Goal: Contribute content: Add original content to the website for others to see

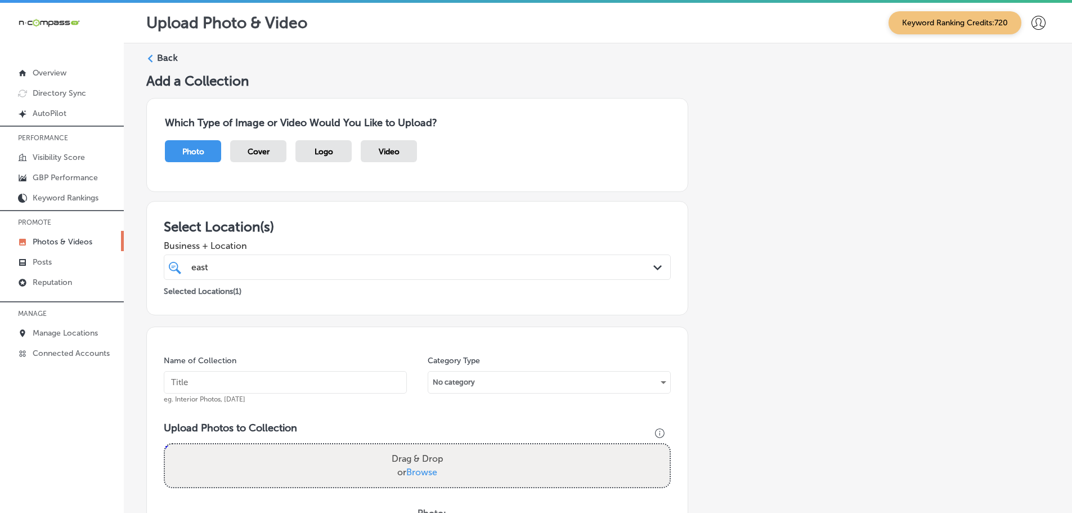
scroll to position [341, 0]
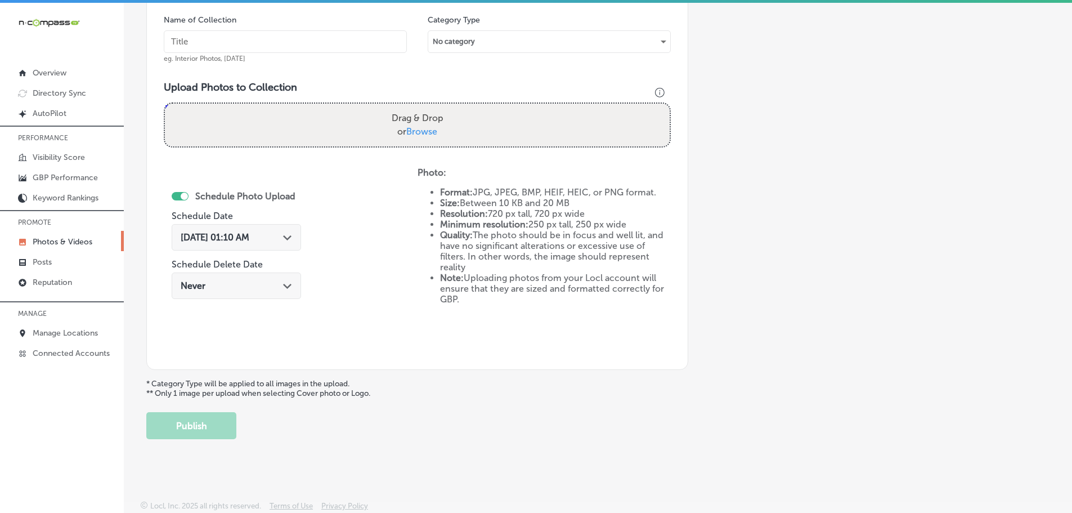
click at [418, 135] on span "Browse" at bounding box center [421, 131] width 31 height 11
click at [418, 107] on input "Drag & Drop or Browse" at bounding box center [417, 105] width 505 height 3
type input "C:\fakepath\[GEOGRAPHIC_DATA] (35).png"
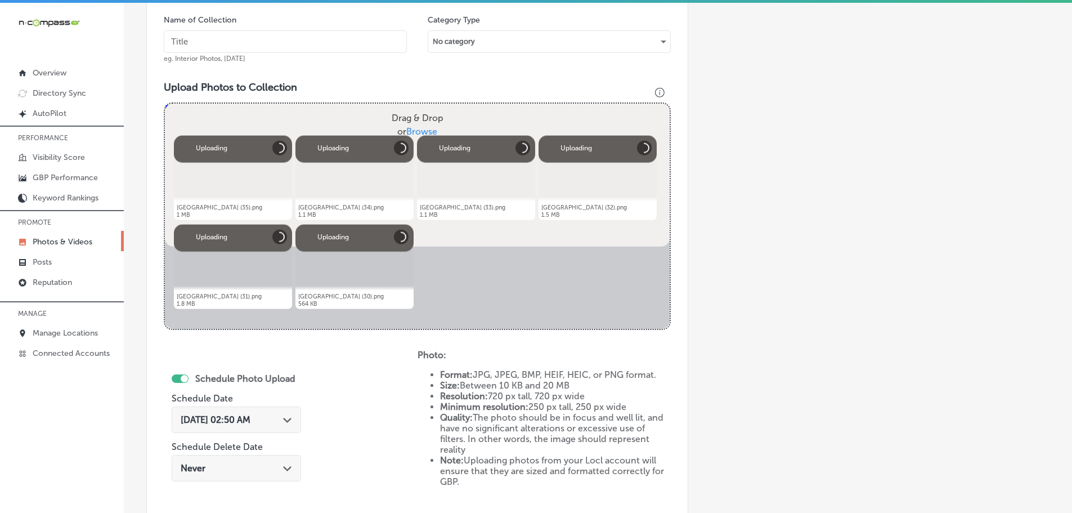
click at [294, 46] on input "text" at bounding box center [285, 41] width 243 height 23
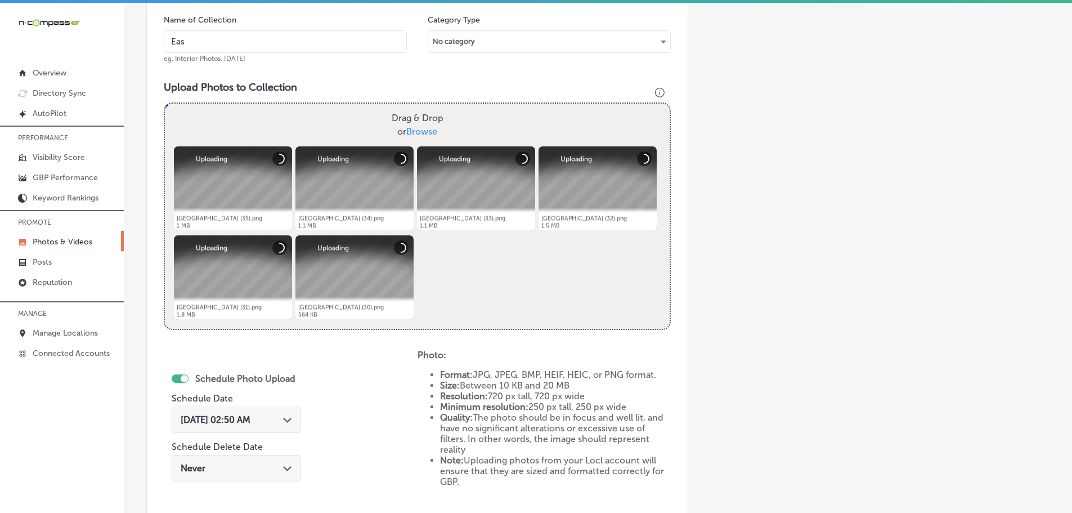
type input "[GEOGRAPHIC_DATA]"
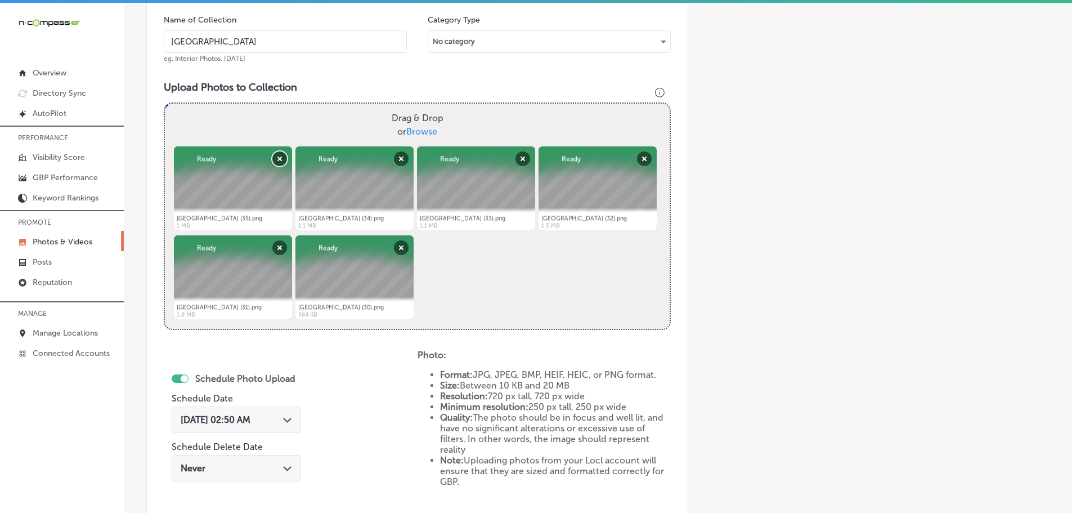
click at [281, 161] on button "Remove" at bounding box center [279, 158] width 15 height 15
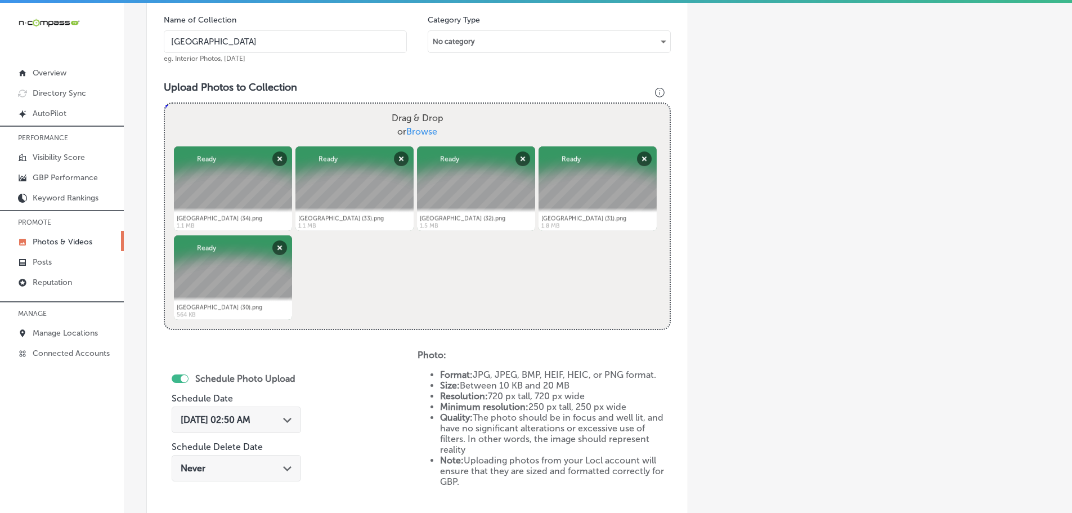
click at [290, 418] on icon "Path Created with Sketch." at bounding box center [287, 420] width 8 height 5
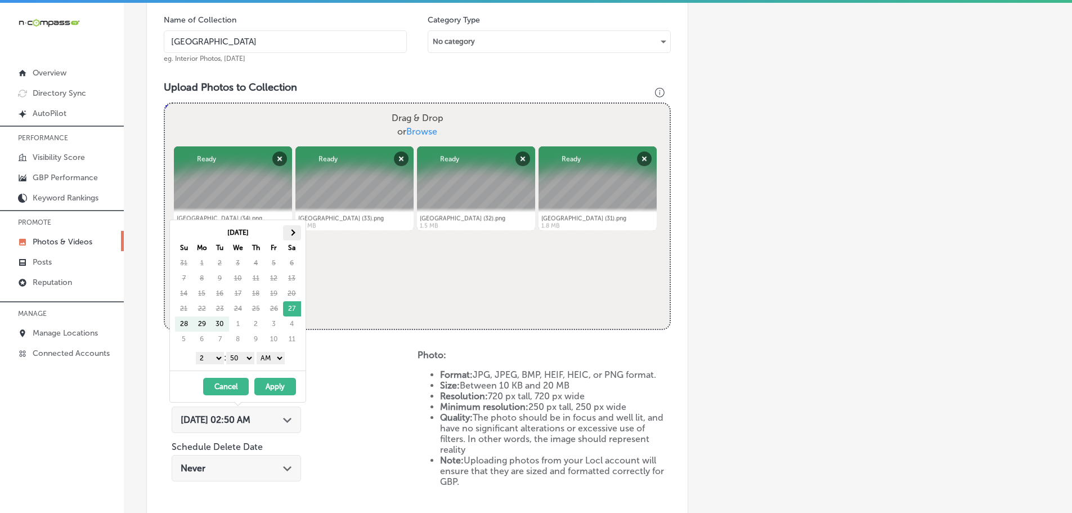
click at [292, 231] on span at bounding box center [292, 232] width 6 height 6
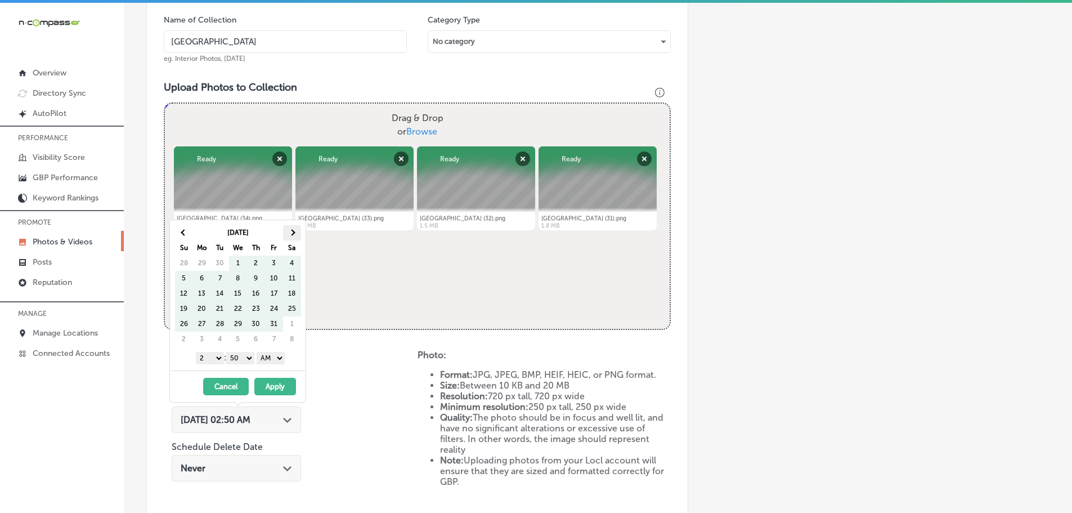
click at [292, 231] on span at bounding box center [292, 232] width 6 height 6
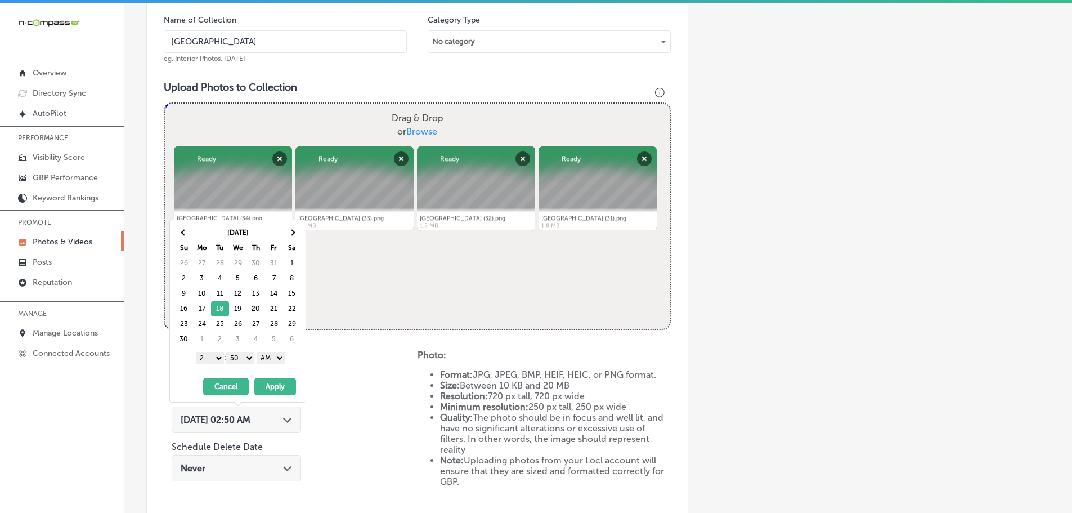
click at [212, 357] on select "1 2 3 4 5 6 7 8 9 10 11 12" at bounding box center [210, 358] width 28 height 12
click at [245, 359] on select "00 10 20 30 40 50" at bounding box center [240, 358] width 28 height 12
click at [278, 359] on select "AM PM" at bounding box center [271, 358] width 28 height 12
click at [276, 386] on button "Apply" at bounding box center [275, 386] width 42 height 17
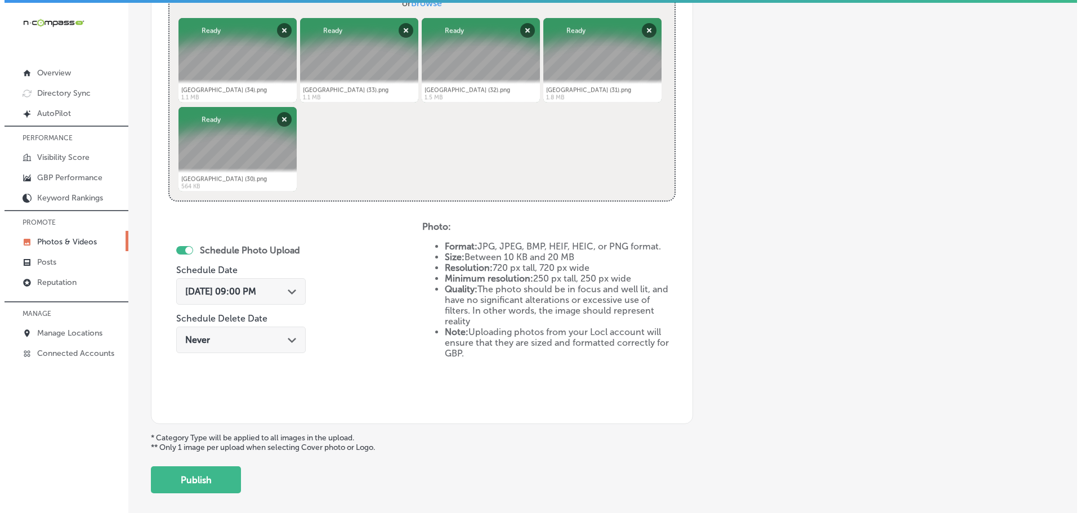
scroll to position [523, 0]
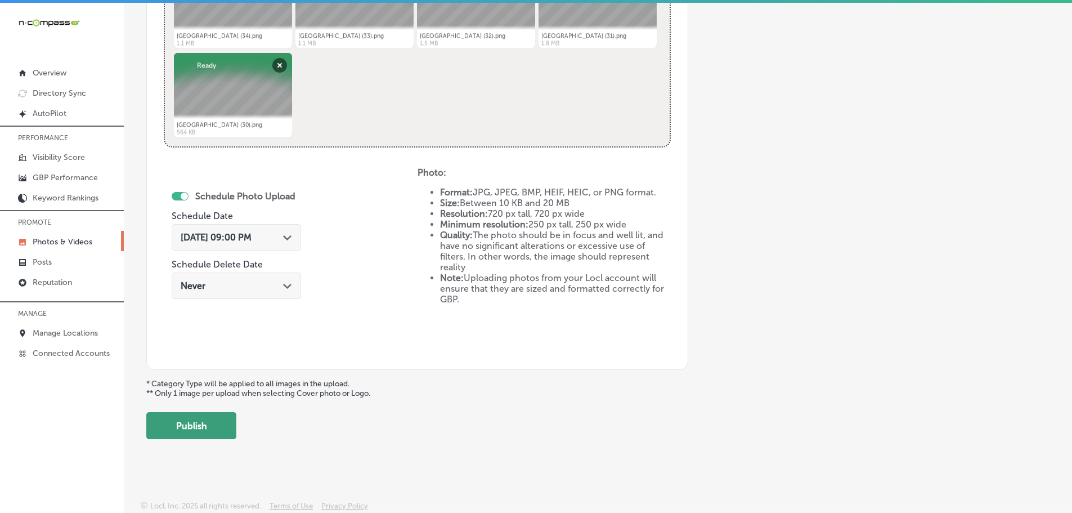
click at [217, 427] on button "Publish" at bounding box center [191, 425] width 90 height 27
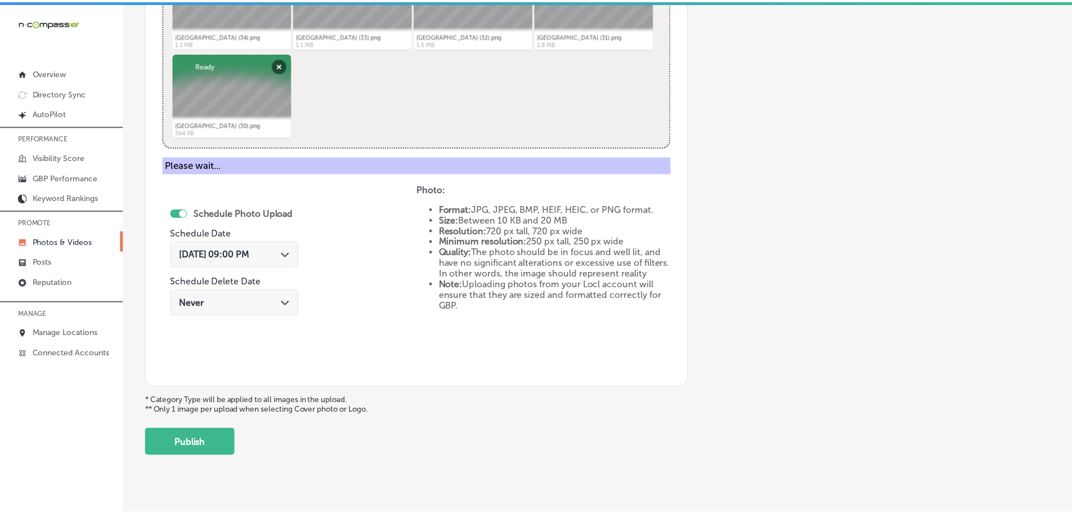
scroll to position [341, 0]
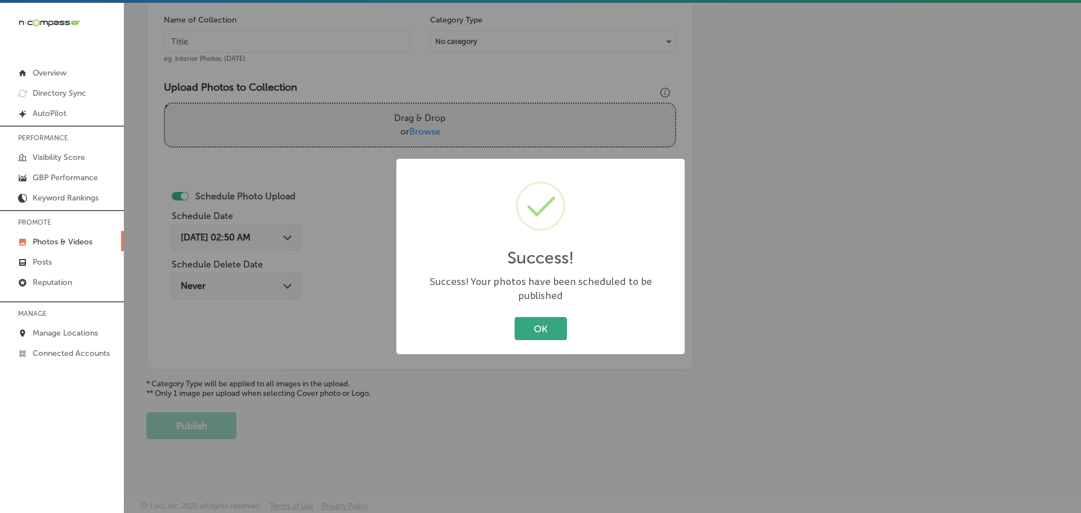
click at [538, 320] on button "OK" at bounding box center [540, 328] width 52 height 23
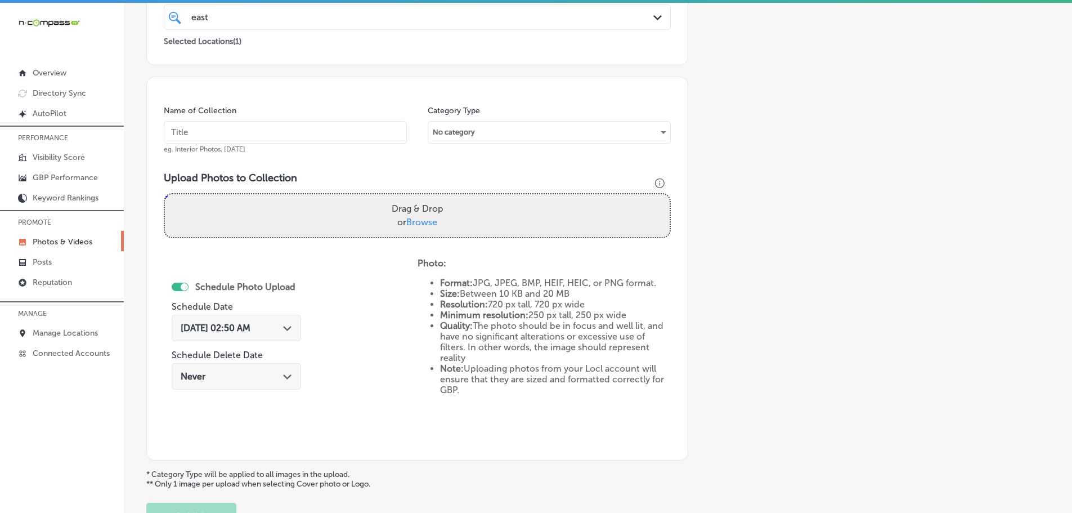
scroll to position [228, 0]
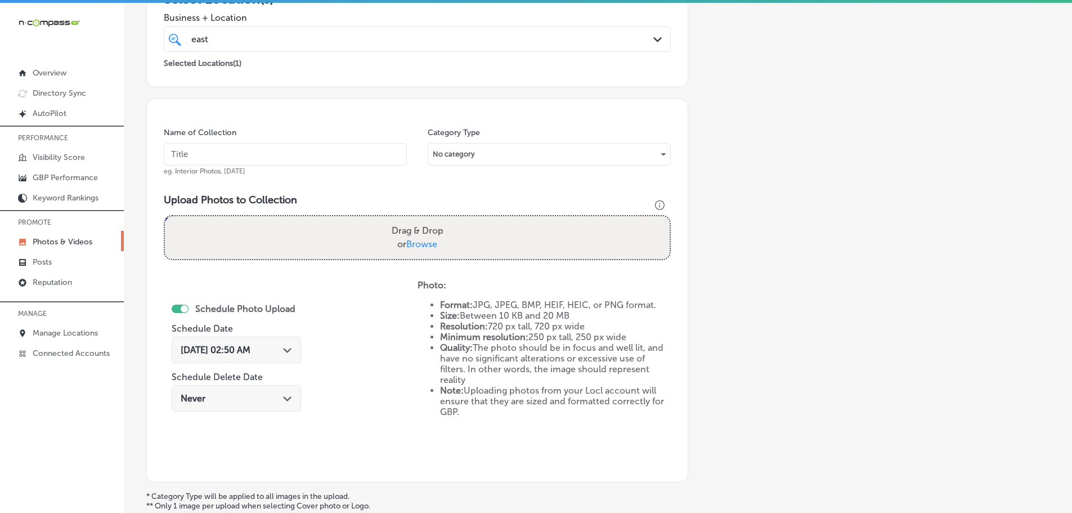
click at [413, 244] on span "Browse" at bounding box center [421, 244] width 31 height 11
click at [413, 220] on input "Drag & Drop or Browse" at bounding box center [417, 217] width 505 height 3
type input "C:\fakepath\[GEOGRAPHIC_DATA] (39).png"
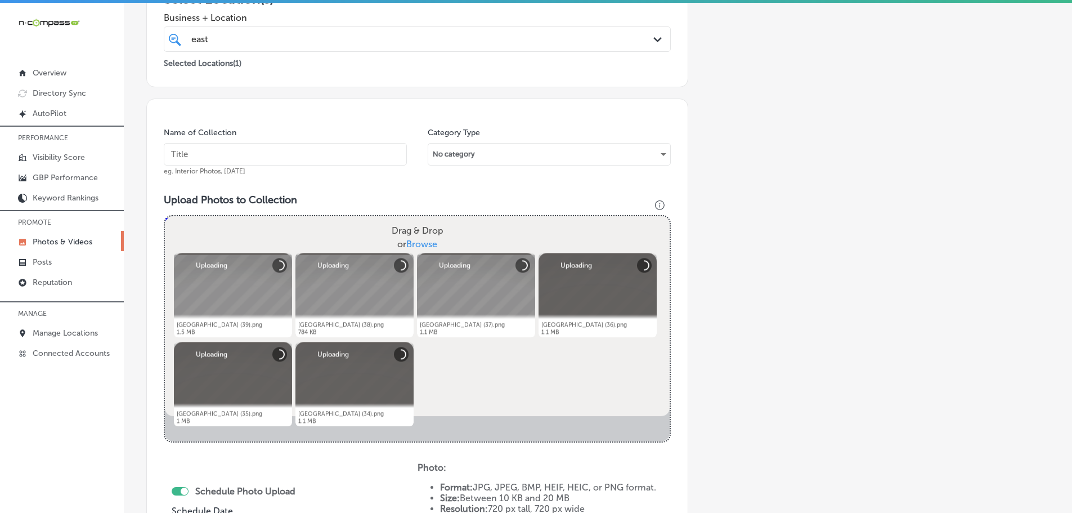
click at [275, 156] on input "text" at bounding box center [285, 154] width 243 height 23
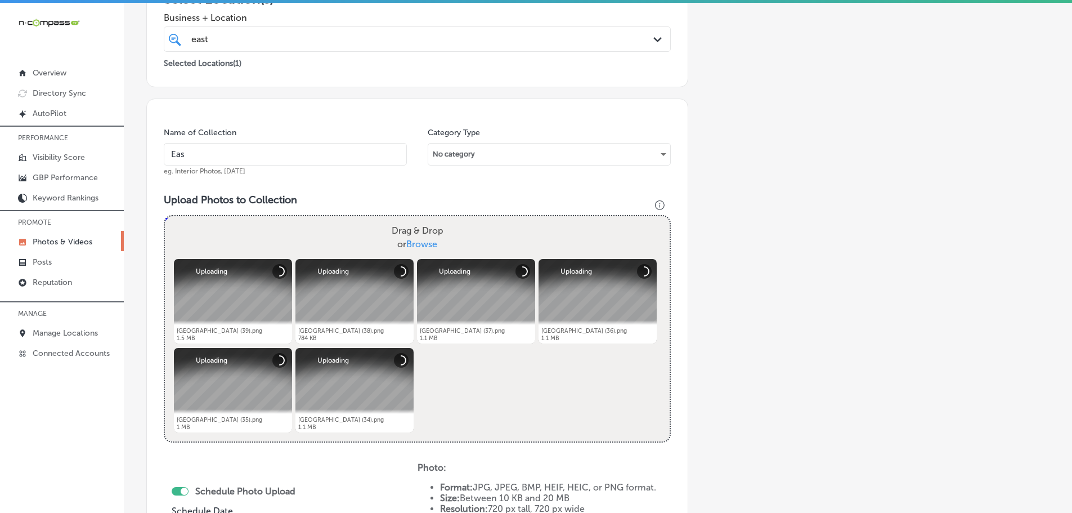
type input "[GEOGRAPHIC_DATA]"
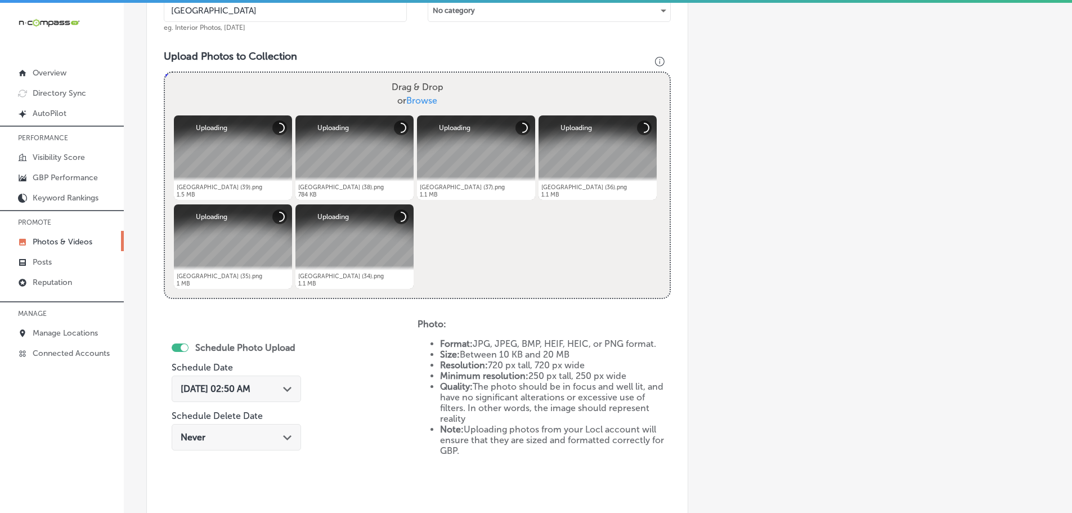
scroll to position [397, 0]
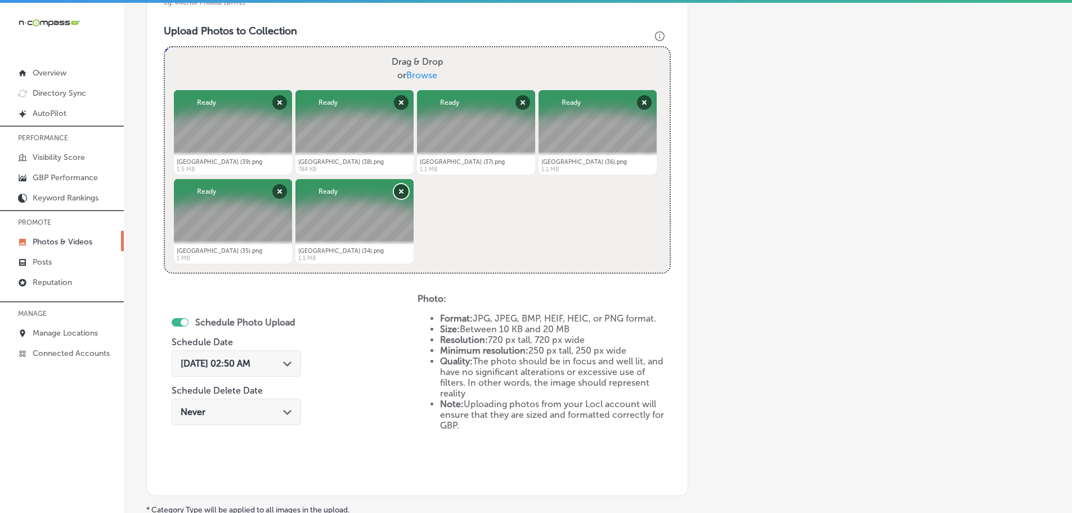
click at [399, 188] on button "Remove" at bounding box center [401, 191] width 15 height 15
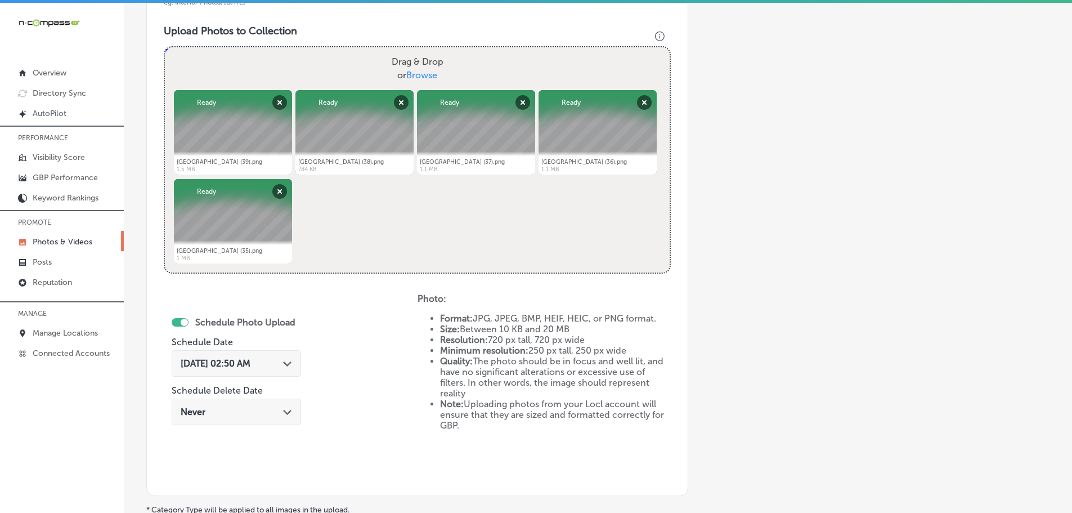
click at [292, 368] on div "[DATE] 02:50 AM Path Created with Sketch." at bounding box center [236, 363] width 111 height 11
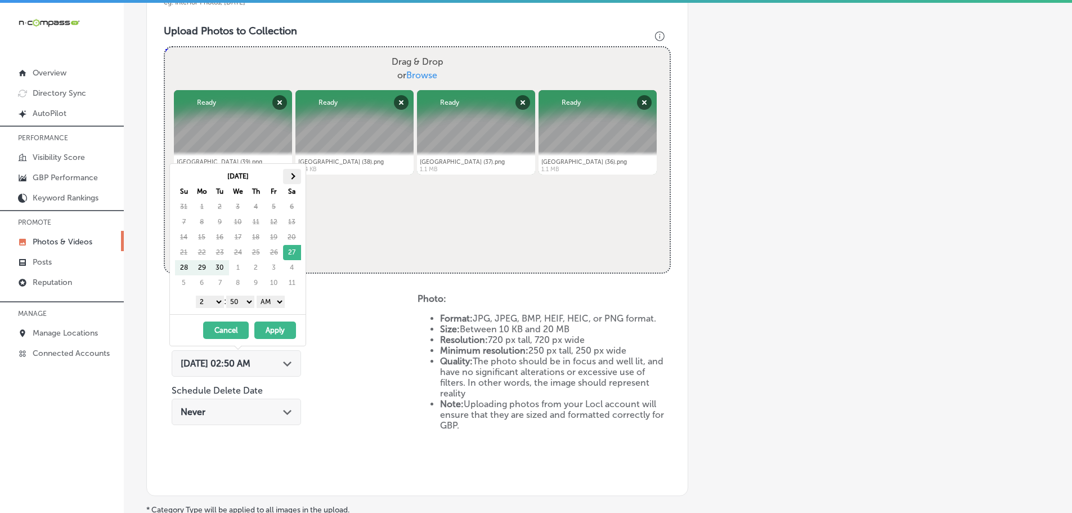
click at [293, 178] on span at bounding box center [292, 176] width 6 height 6
click at [212, 302] on select "1 2 3 4 5 6 7 8 9 10 11 12" at bounding box center [210, 301] width 28 height 12
click at [239, 302] on select "00 10 20 30 40 50" at bounding box center [240, 301] width 28 height 12
click at [266, 303] on select "AM PM" at bounding box center [271, 301] width 28 height 12
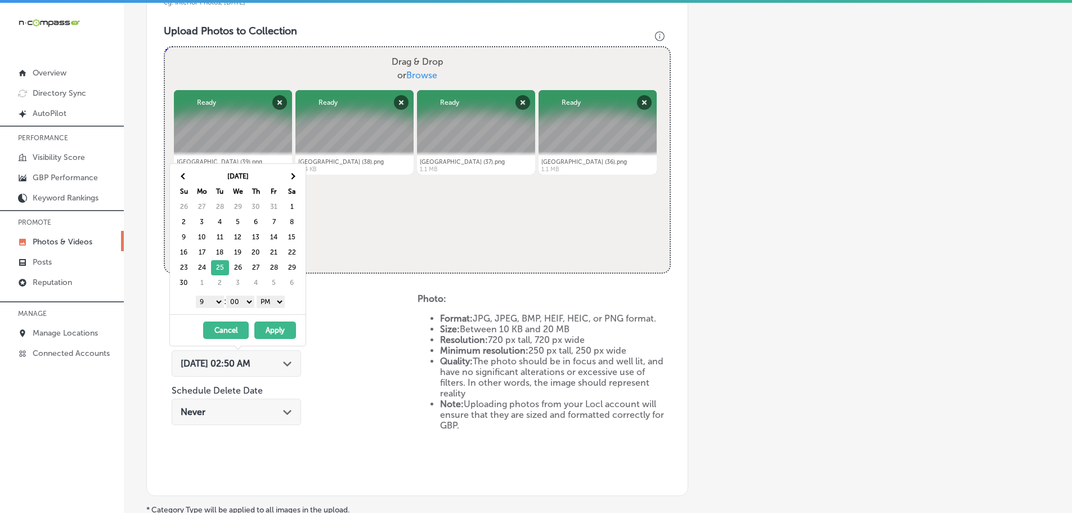
click at [274, 326] on button "Apply" at bounding box center [275, 329] width 42 height 17
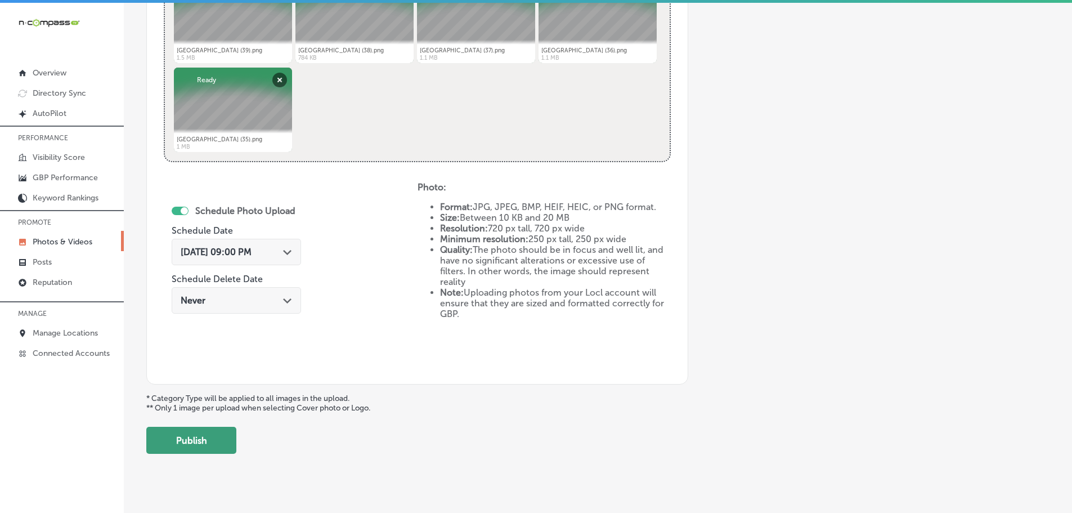
scroll to position [509, 0]
click at [209, 433] on button "Publish" at bounding box center [191, 439] width 90 height 27
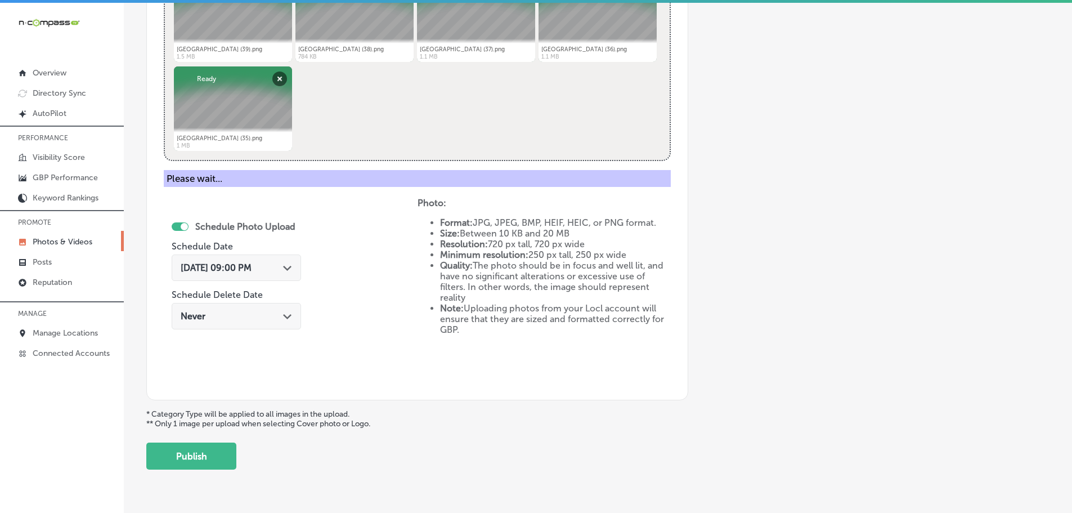
scroll to position [341, 0]
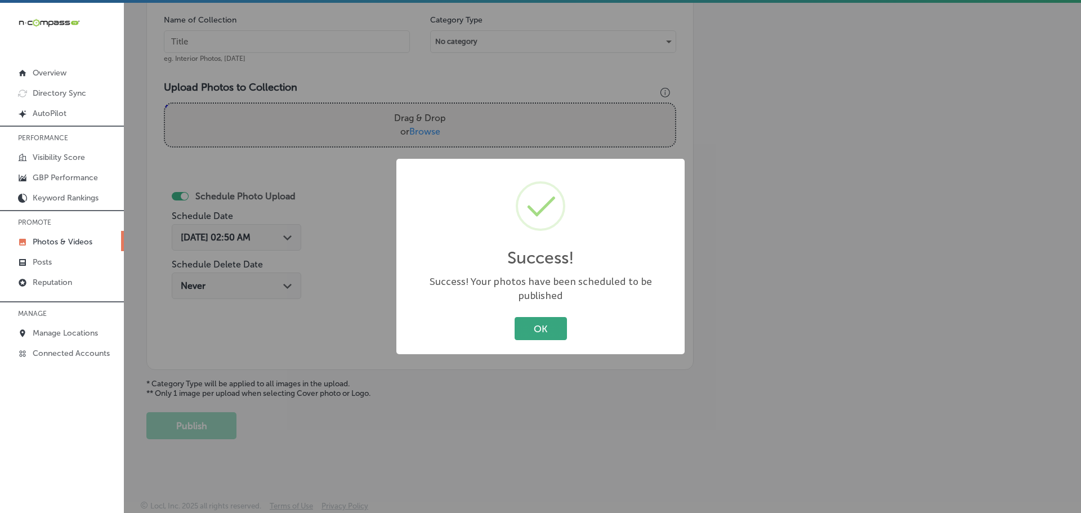
click at [545, 327] on button "OK" at bounding box center [540, 328] width 52 height 23
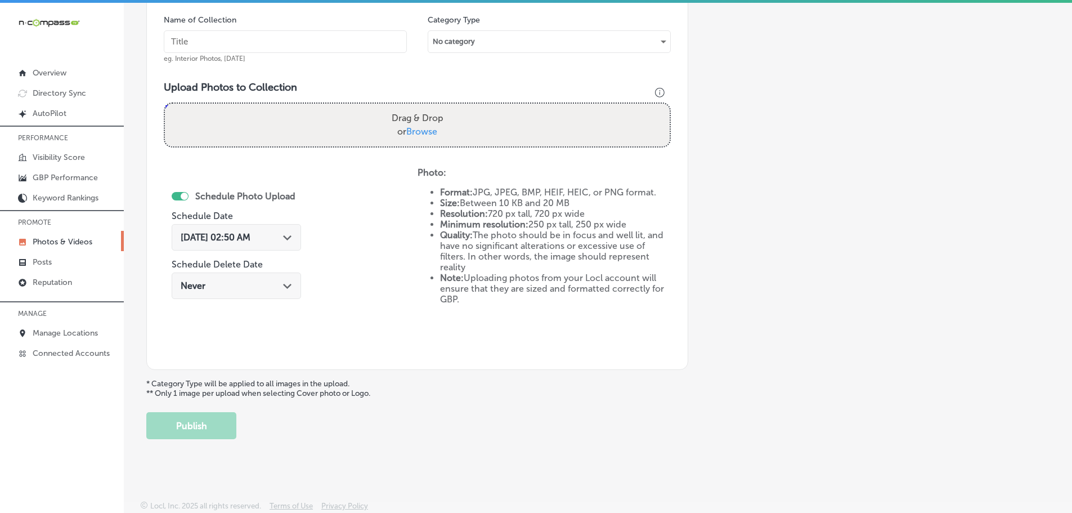
click at [422, 133] on span "Browse" at bounding box center [421, 131] width 31 height 11
click at [422, 107] on input "Drag & Drop or Browse" at bounding box center [417, 105] width 505 height 3
type input "C:\fakepath\[GEOGRAPHIC_DATA] (45).png"
click at [253, 42] on input "text" at bounding box center [285, 41] width 243 height 23
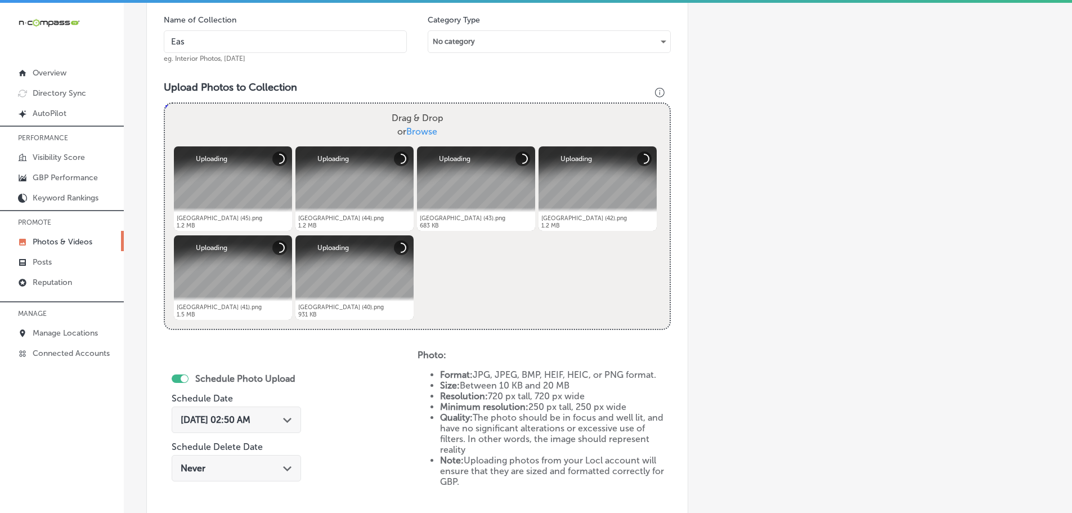
type input "[GEOGRAPHIC_DATA]"
click at [286, 426] on div "[DATE] 02:50 AM Path Created with Sketch." at bounding box center [236, 419] width 129 height 26
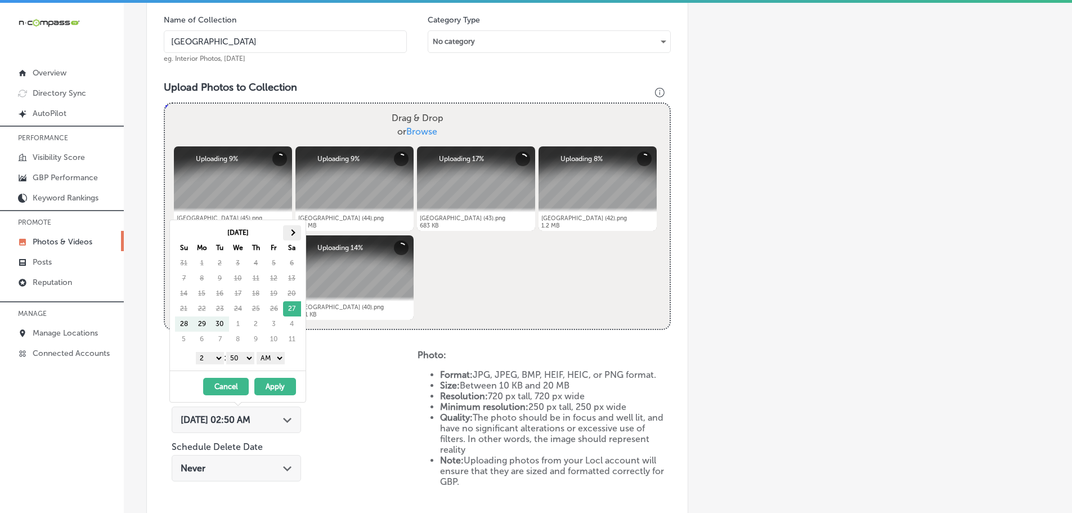
click at [291, 234] on span at bounding box center [292, 232] width 6 height 6
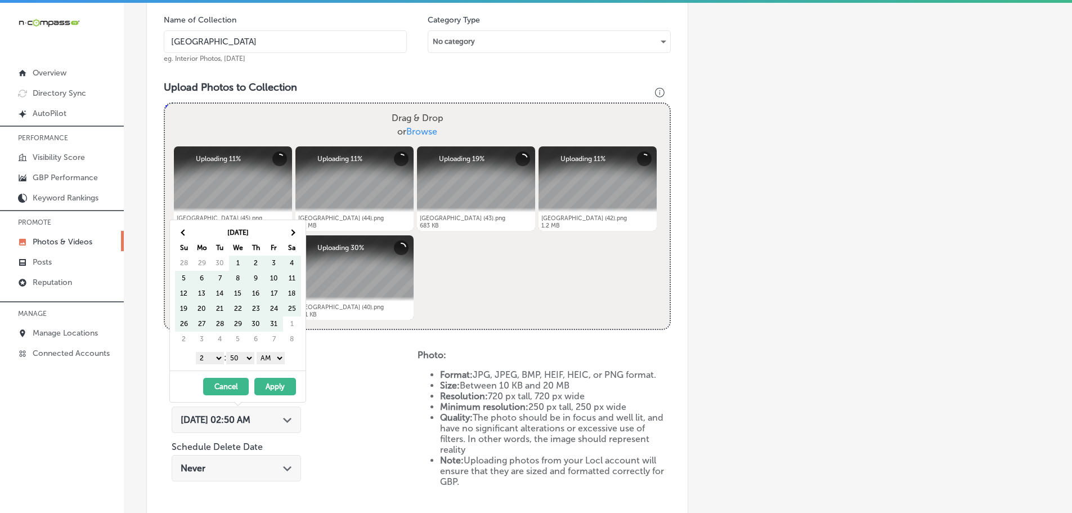
click at [291, 234] on span at bounding box center [292, 232] width 6 height 6
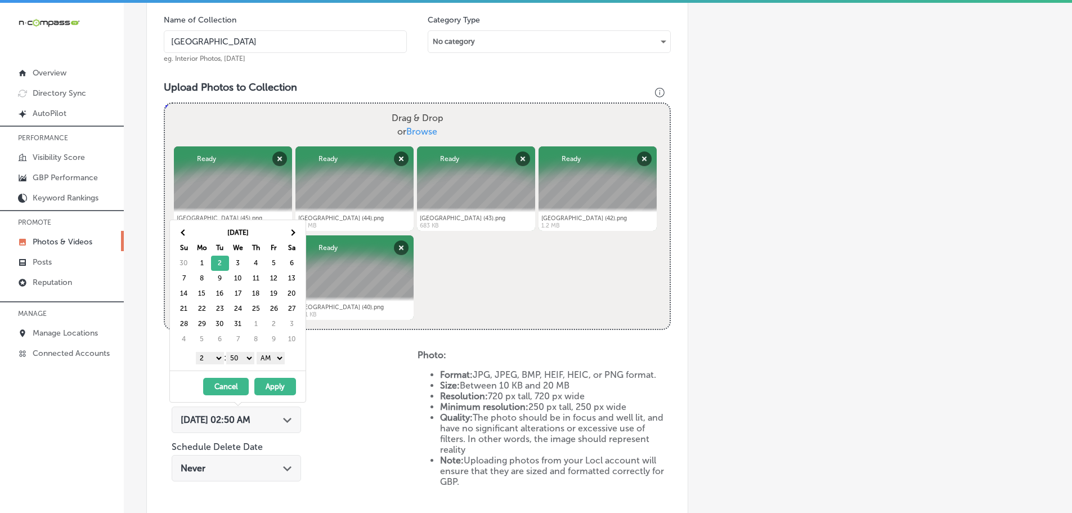
click at [203, 357] on select "1 2 3 4 5 6 7 8 9 10 11 12" at bounding box center [210, 358] width 28 height 12
click at [241, 357] on select "00 10 20 30 40 50" at bounding box center [240, 358] width 28 height 12
click at [274, 360] on select "AM PM" at bounding box center [271, 358] width 28 height 12
click at [276, 385] on button "Apply" at bounding box center [275, 386] width 42 height 17
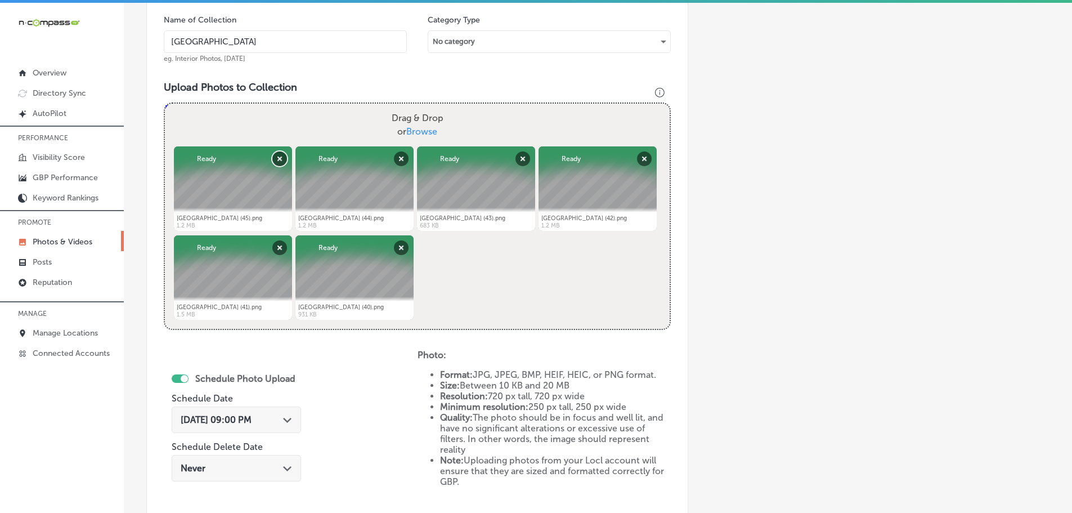
click at [278, 160] on button "Remove" at bounding box center [279, 158] width 15 height 15
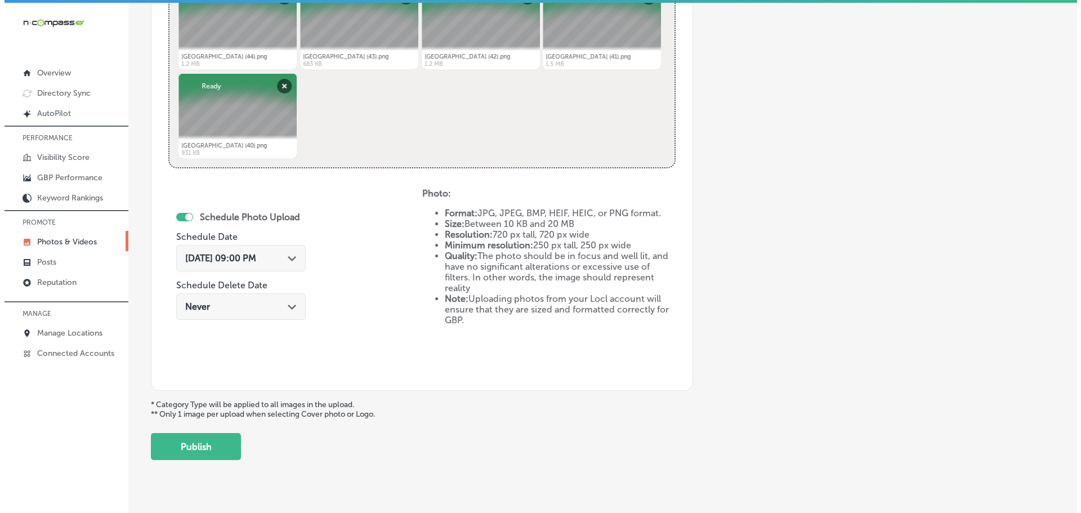
scroll to position [523, 0]
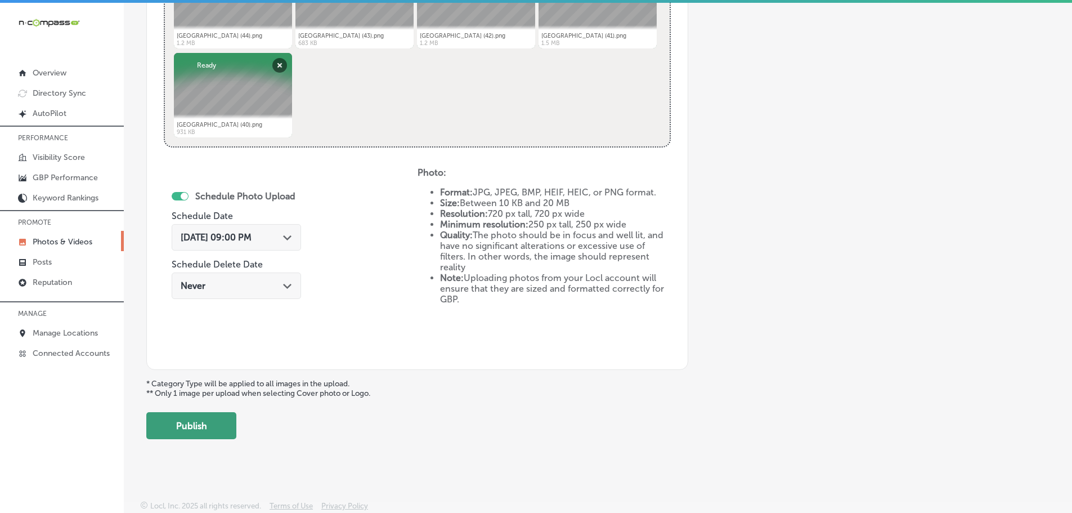
click at [205, 434] on button "Publish" at bounding box center [191, 425] width 90 height 27
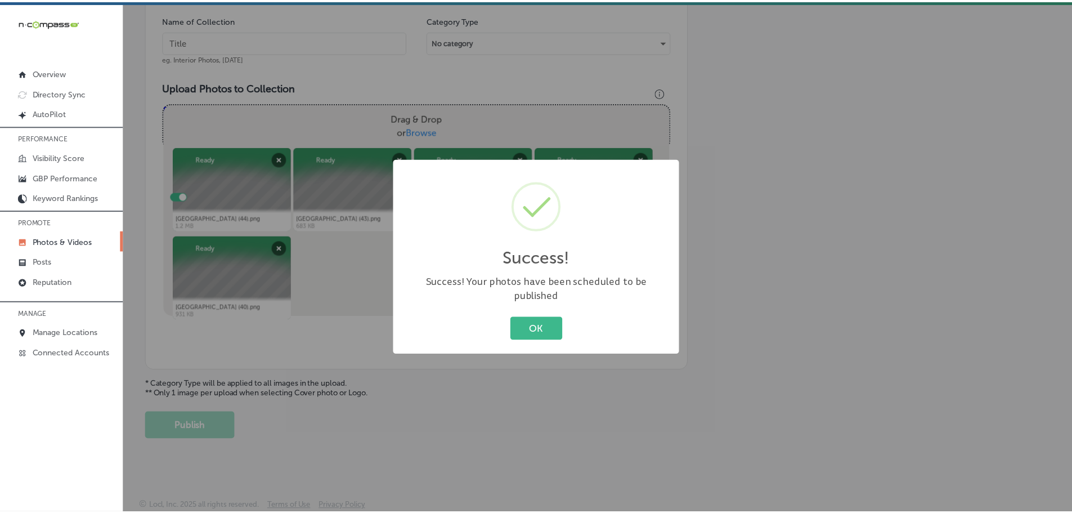
scroll to position [341, 0]
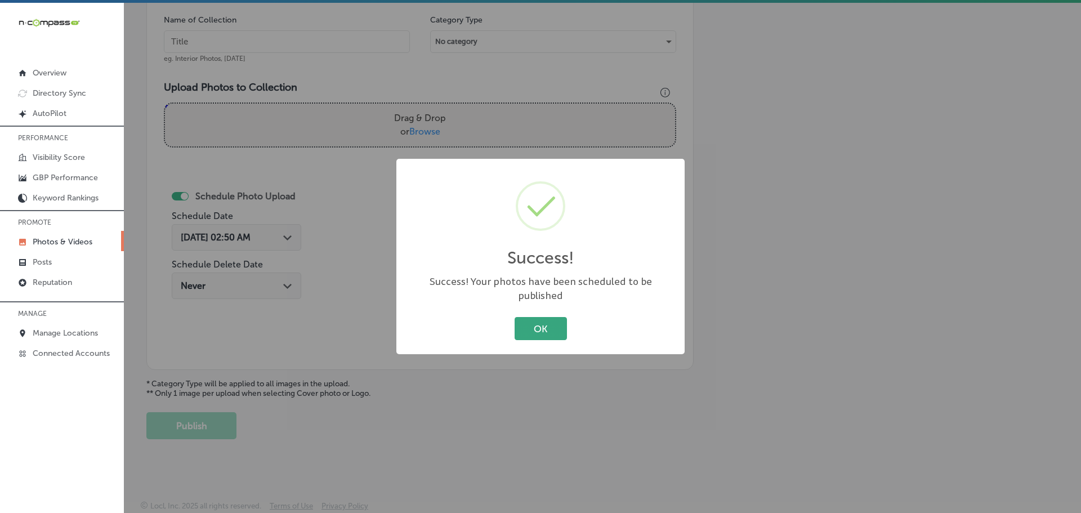
click at [545, 322] on button "OK" at bounding box center [540, 328] width 52 height 23
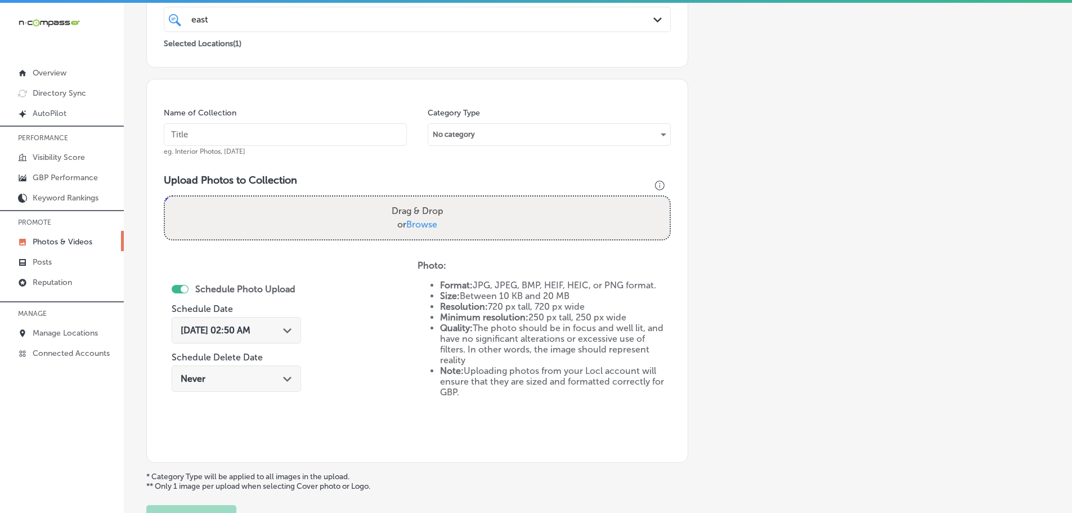
scroll to position [228, 0]
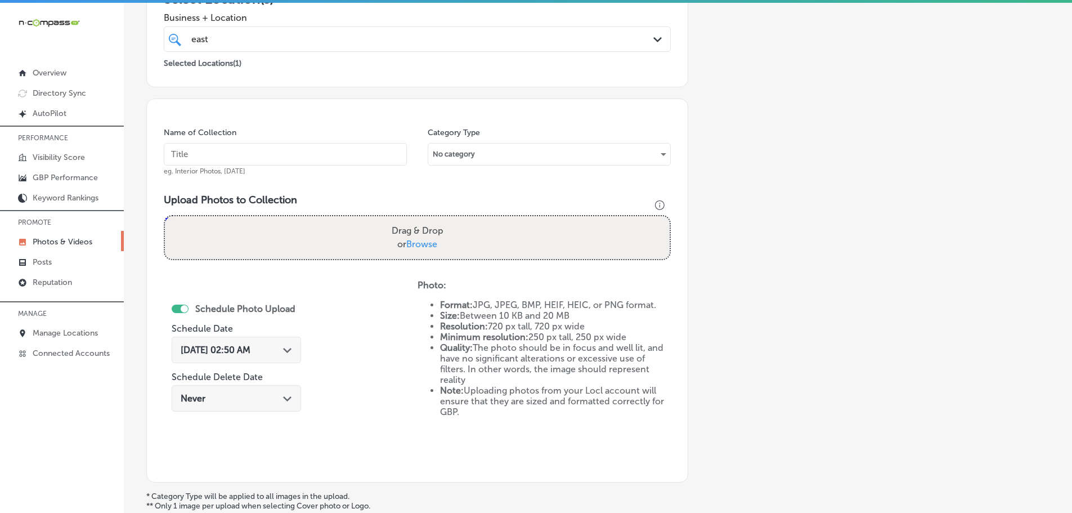
click at [433, 241] on span "Browse" at bounding box center [421, 244] width 31 height 11
click at [433, 220] on input "Drag & Drop or Browse" at bounding box center [417, 217] width 505 height 3
type input "C:\fakepath\[GEOGRAPHIC_DATA] (49).png"
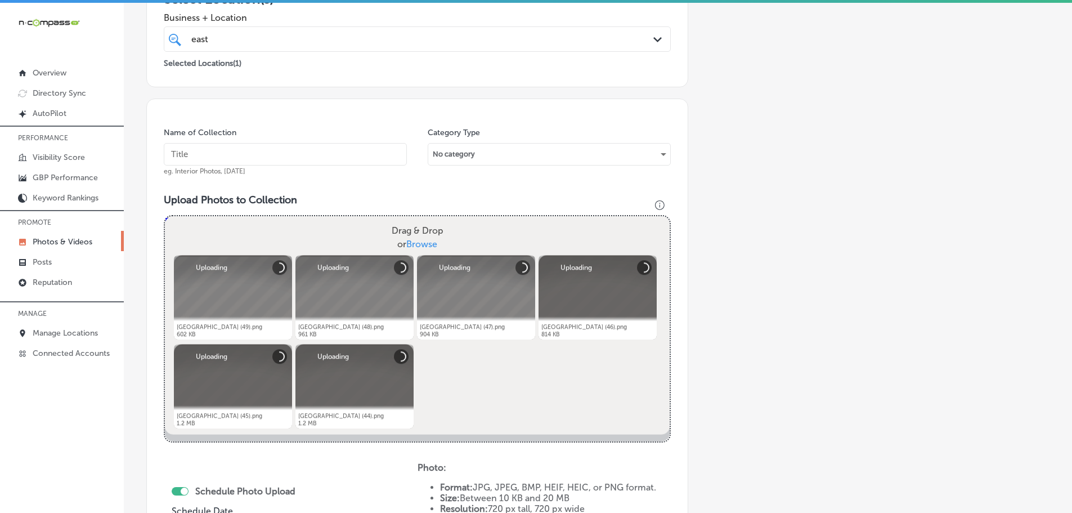
click at [282, 155] on input "text" at bounding box center [285, 154] width 243 height 23
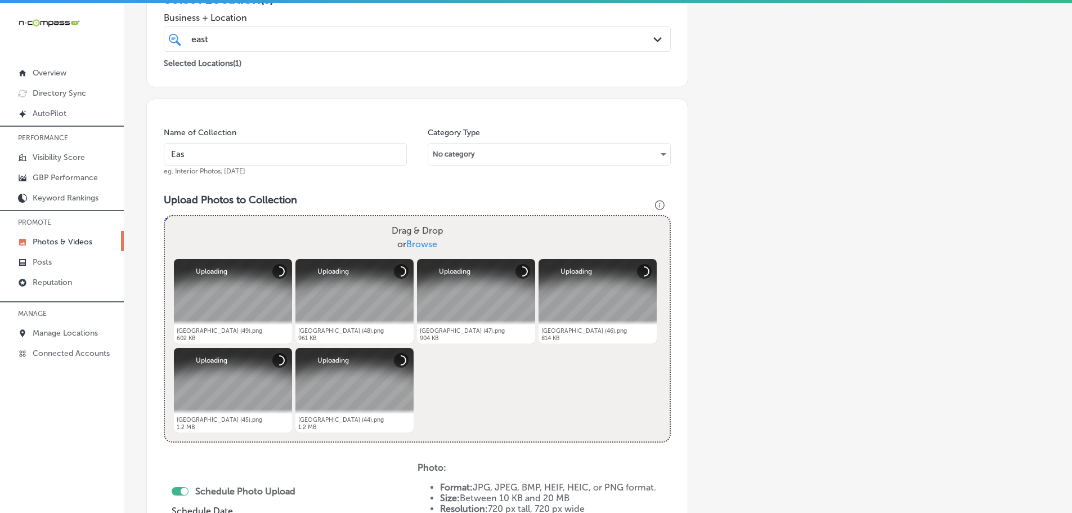
type input "[GEOGRAPHIC_DATA]"
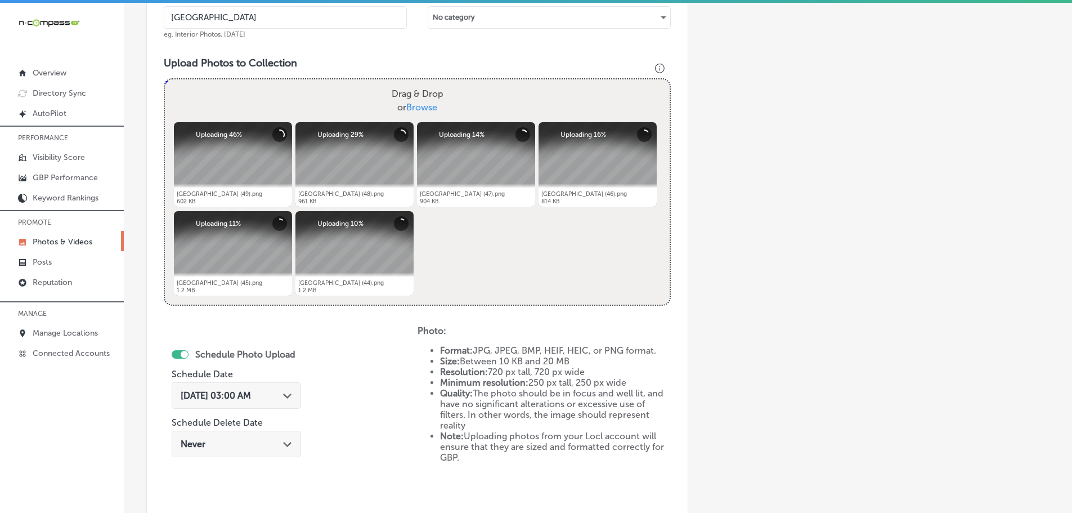
scroll to position [397, 0]
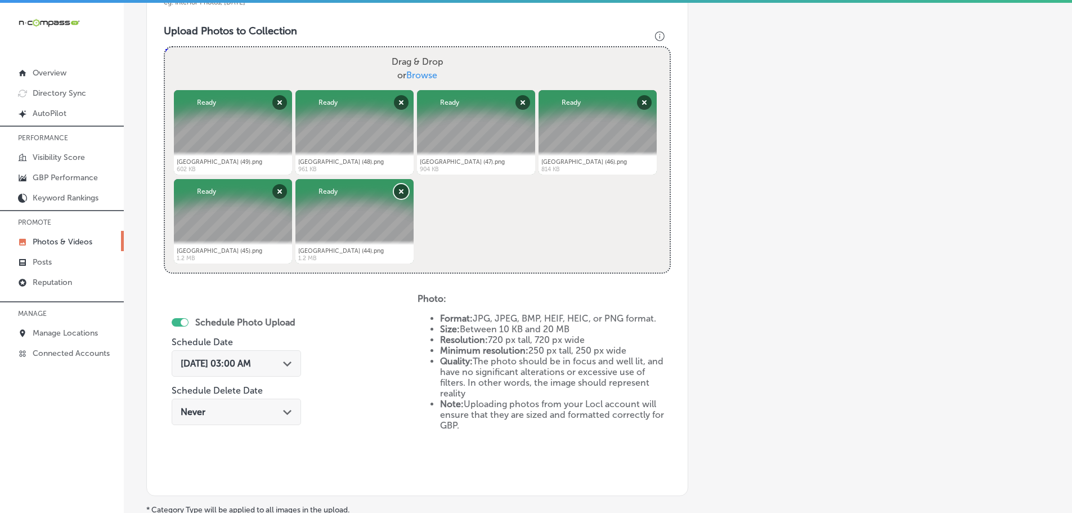
click at [399, 191] on button "Remove" at bounding box center [401, 191] width 15 height 15
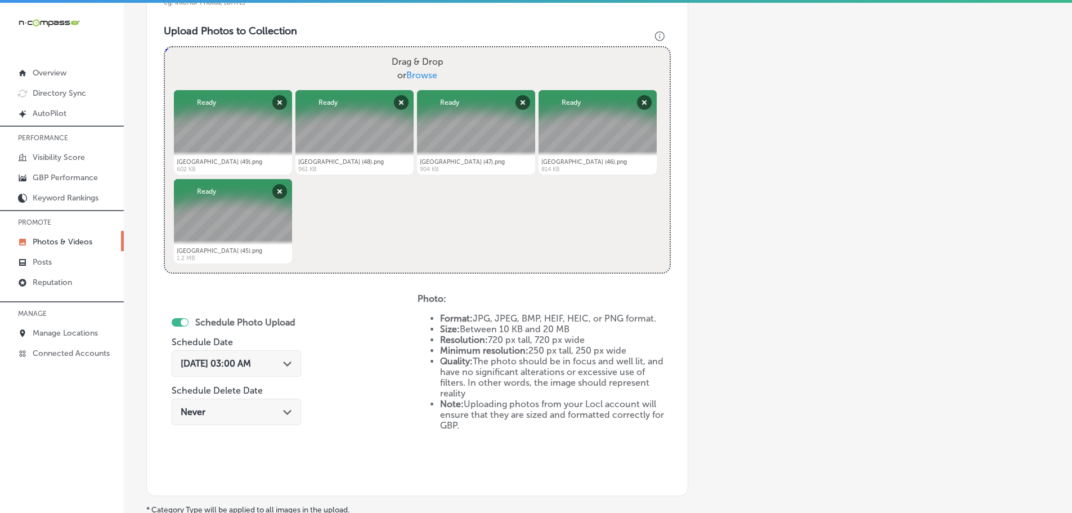
click at [289, 360] on div "Path Created with Sketch." at bounding box center [287, 362] width 9 height 9
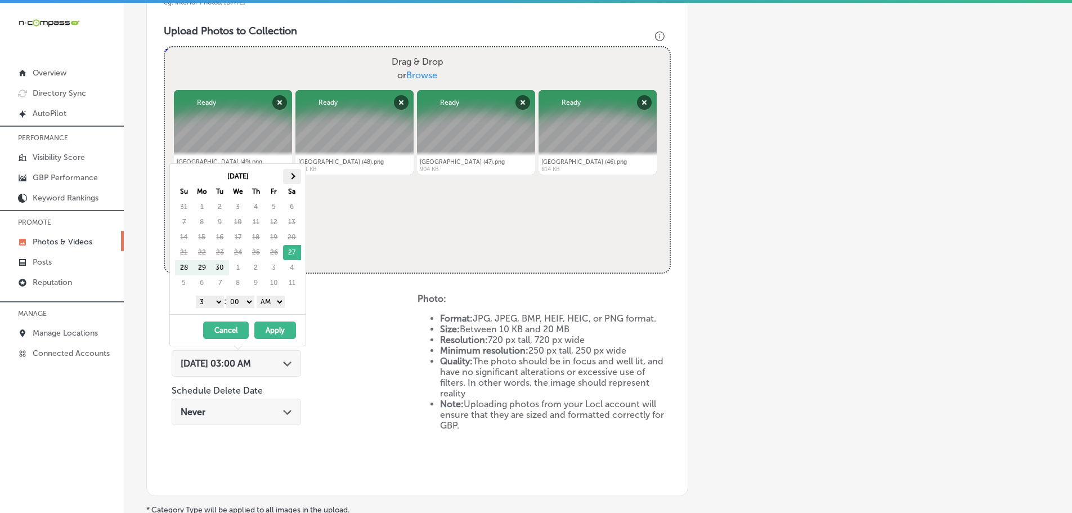
click at [290, 174] on th at bounding box center [292, 176] width 18 height 15
click at [208, 299] on select "1 2 3 4 5 6 7 8 9 10 11 12" at bounding box center [210, 301] width 28 height 12
click at [281, 298] on select "AM PM" at bounding box center [271, 301] width 28 height 12
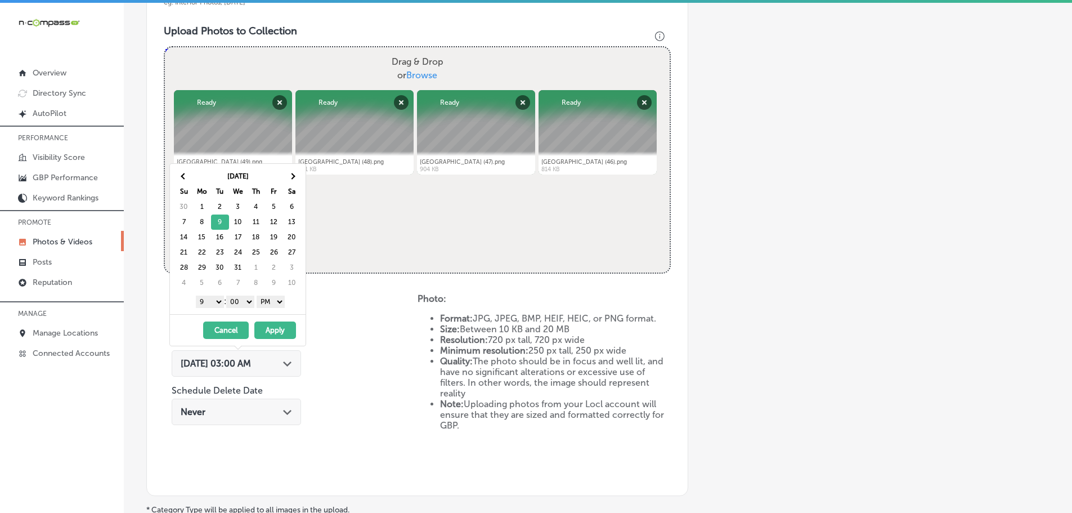
click at [274, 329] on button "Apply" at bounding box center [275, 329] width 42 height 17
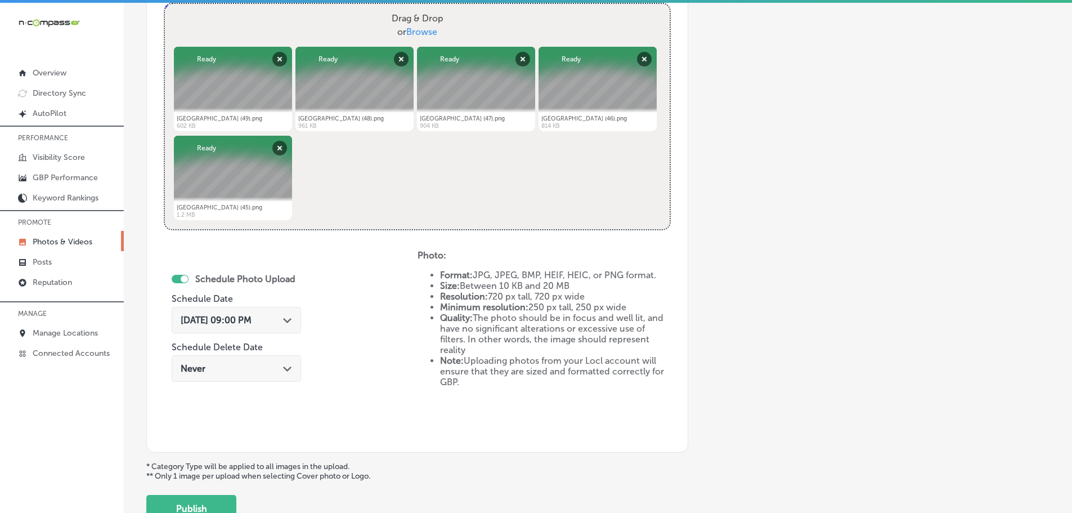
scroll to position [523, 0]
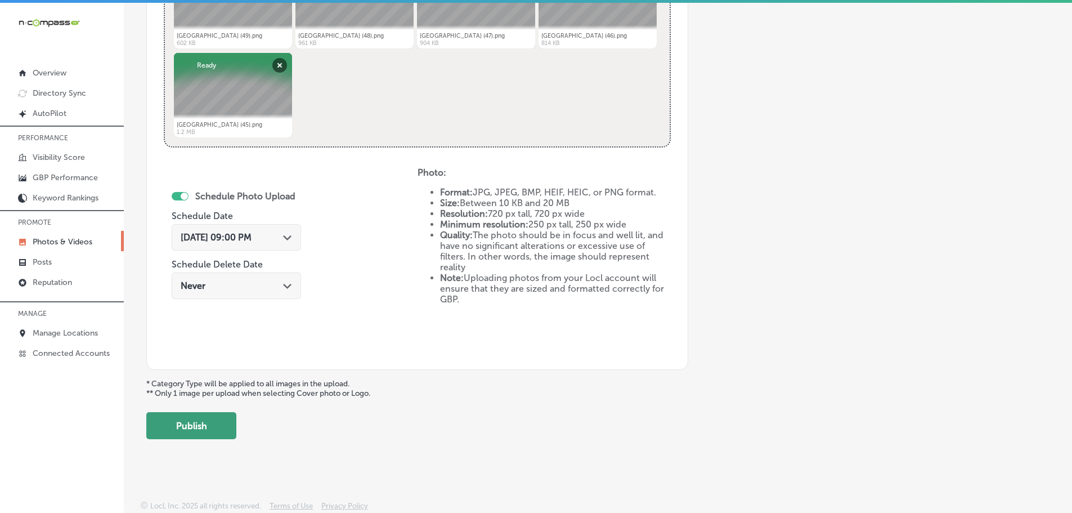
click at [211, 426] on button "Publish" at bounding box center [191, 425] width 90 height 27
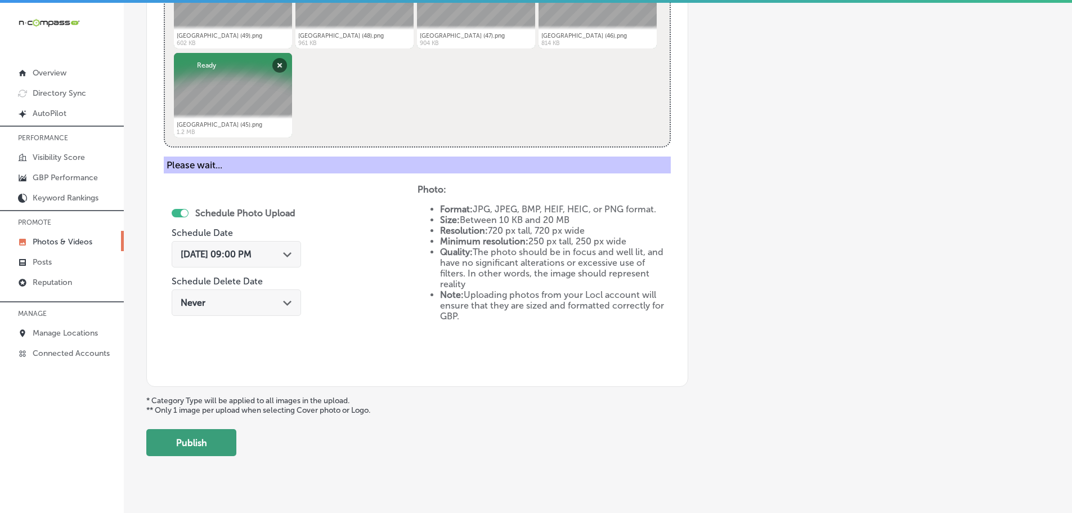
scroll to position [341, 0]
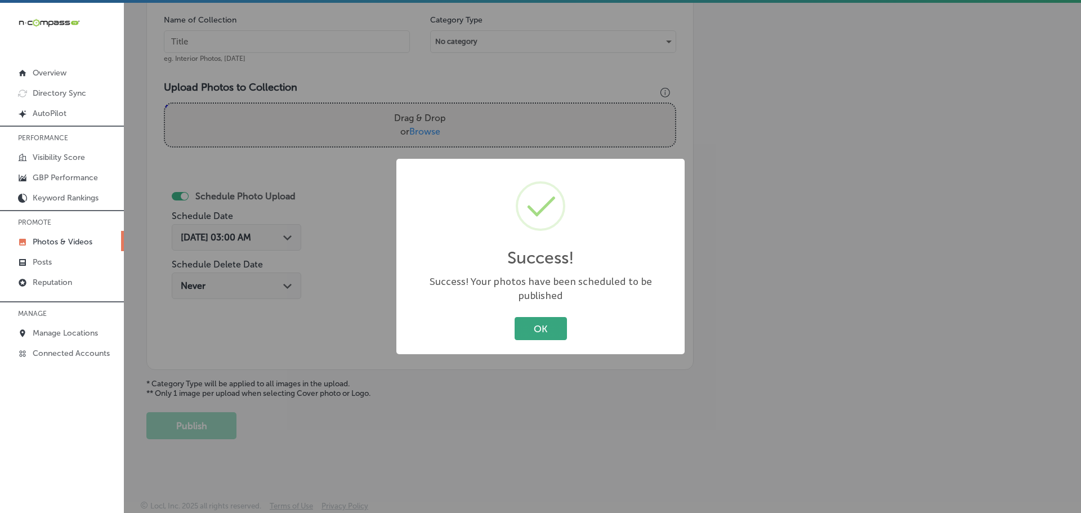
click at [537, 324] on button "OK" at bounding box center [540, 328] width 52 height 23
